Goal: Check status

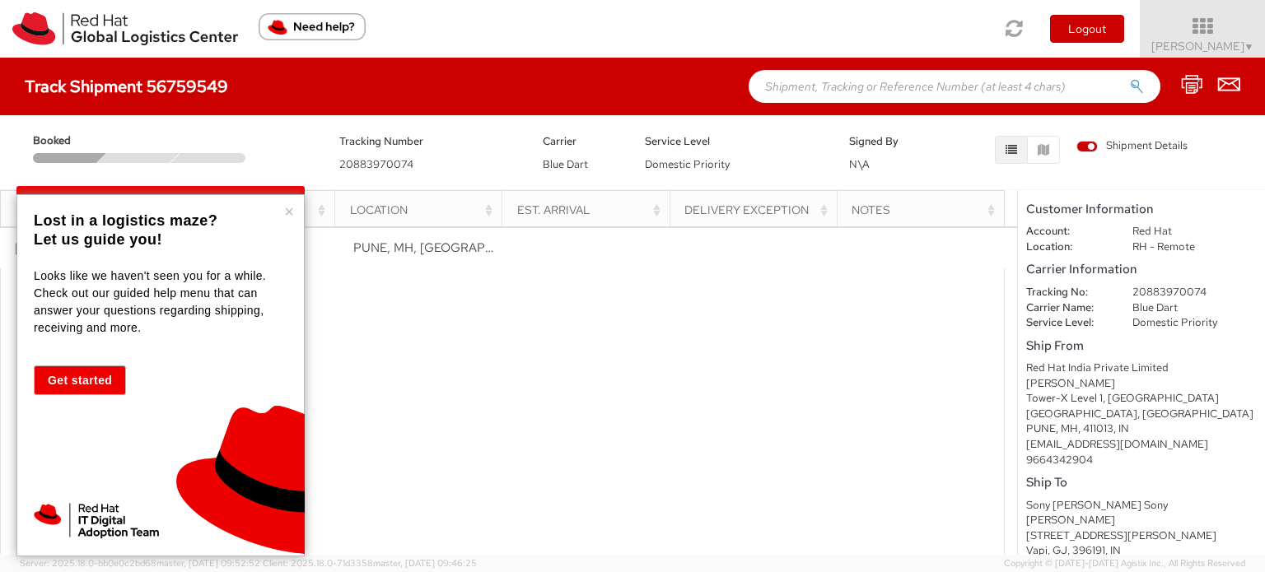
click at [284, 213] on button "×" at bounding box center [289, 211] width 10 height 16
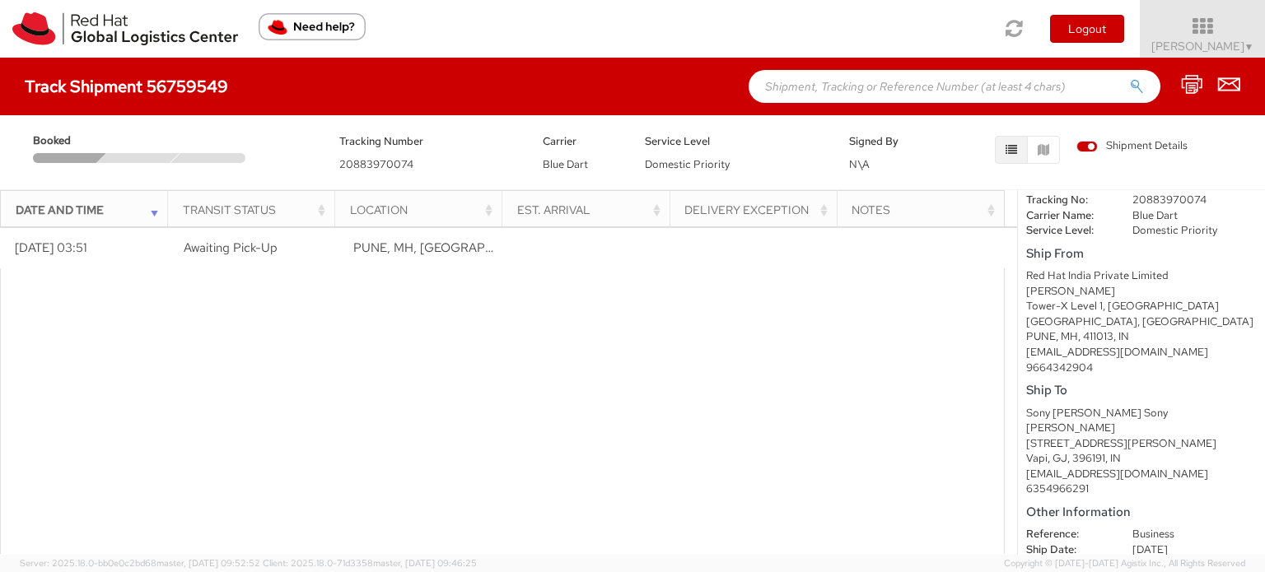
scroll to position [91, 0]
click at [843, 380] on div at bounding box center [502, 452] width 1005 height 369
click at [658, 214] on div "Est. Arrival" at bounding box center [590, 210] width 147 height 16
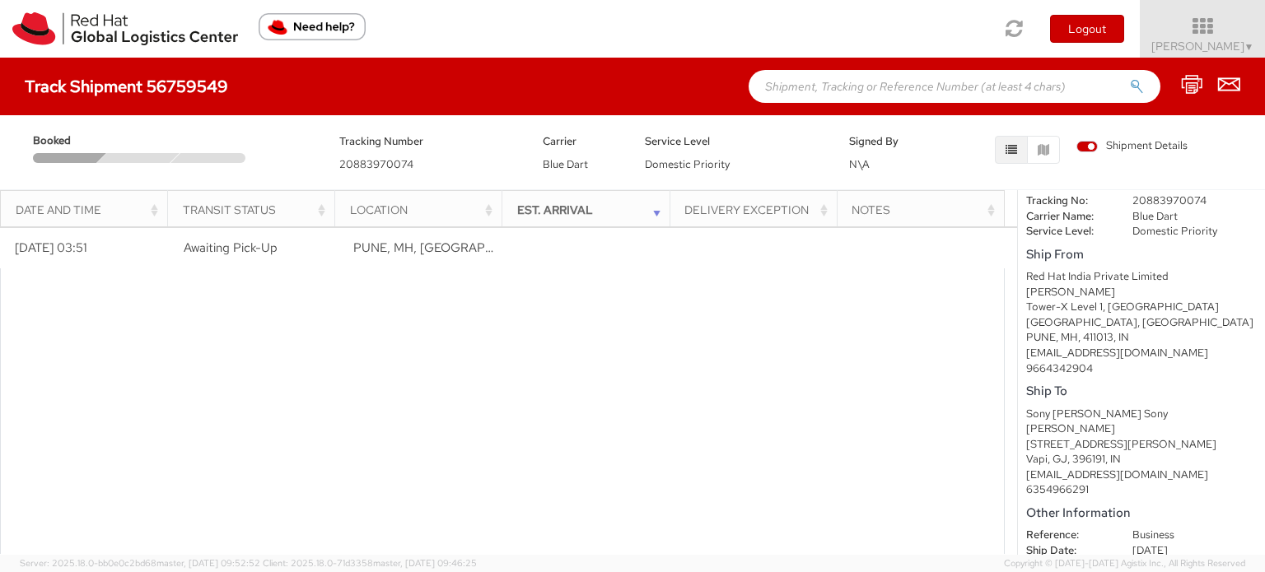
click at [659, 214] on div "Est. Arrival" at bounding box center [590, 210] width 147 height 16
click at [658, 211] on div "Est. Arrival" at bounding box center [590, 210] width 147 height 16
